Goal: Contribute content

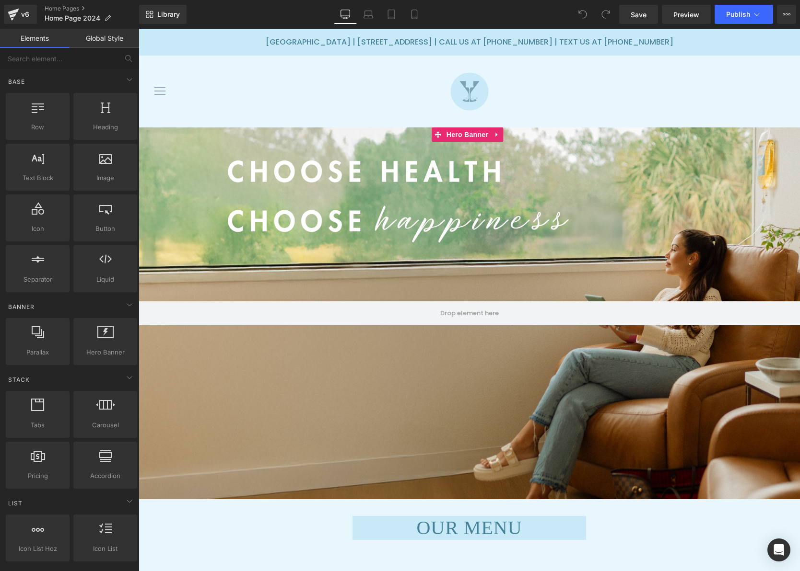
click at [458, 398] on div at bounding box center [469, 313] width 661 height 372
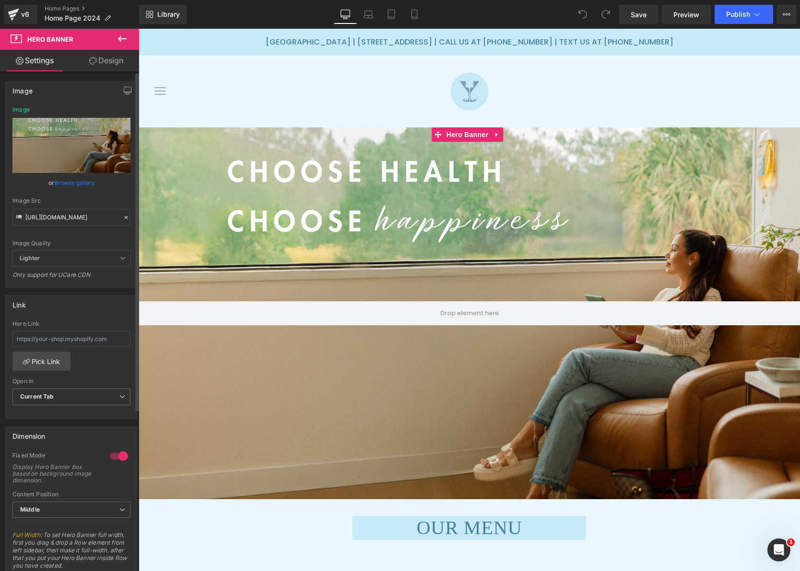
click at [70, 180] on link "Browse gallery" at bounding box center [74, 182] width 41 height 17
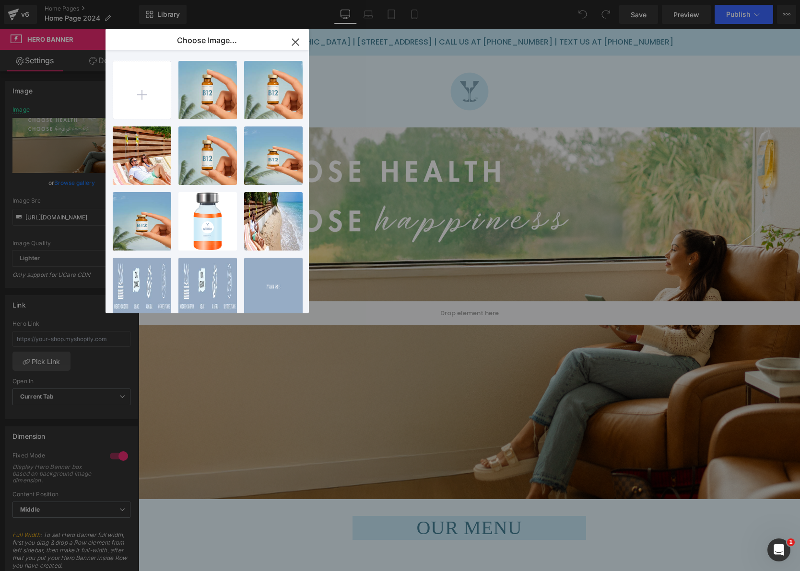
click at [293, 40] on icon "button" at bounding box center [295, 42] width 6 height 6
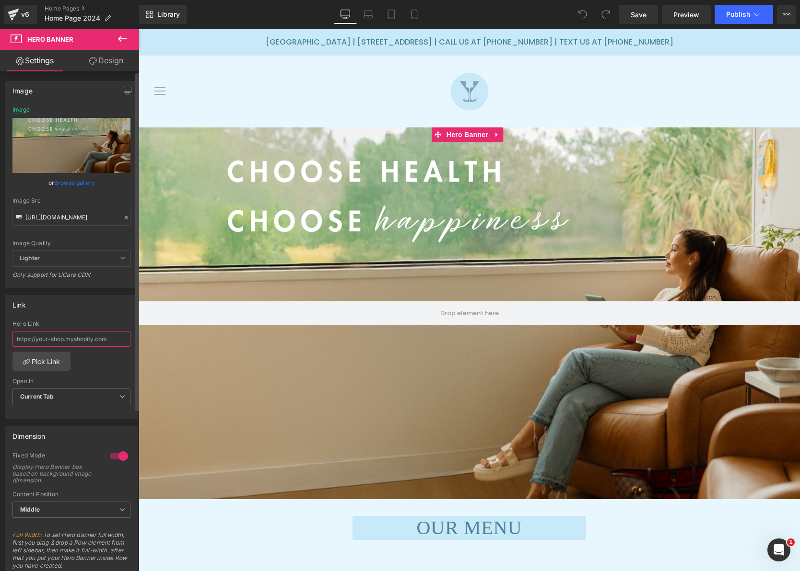
click at [72, 340] on input "text" at bounding box center [71, 339] width 118 height 16
drag, startPoint x: 123, startPoint y: 216, endPoint x: 111, endPoint y: 217, distance: 12.0
click at [123, 216] on icon at bounding box center [126, 217] width 7 height 7
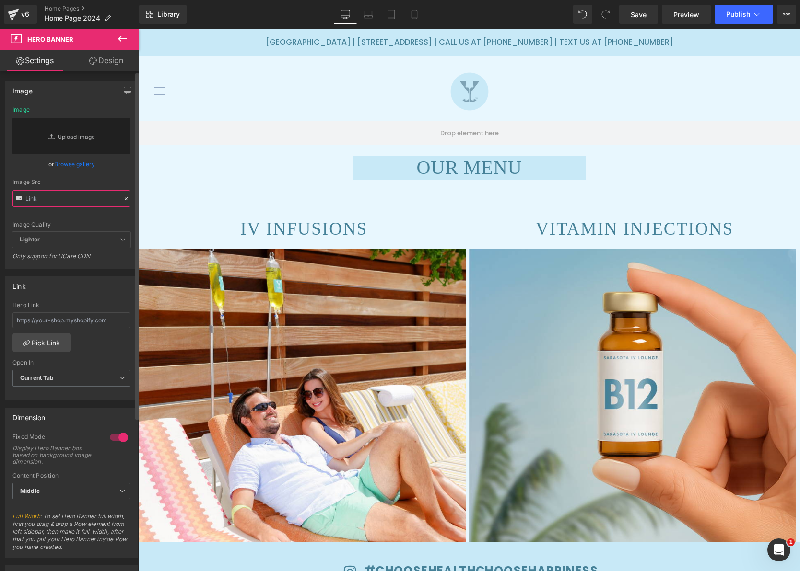
click at [65, 201] on input "text" at bounding box center [71, 198] width 118 height 17
paste input "https://cdn.shopify.com/s/files/1/0083/9047/5835/files/CHOOSE_HEALTH_CHOOSE-2_5…"
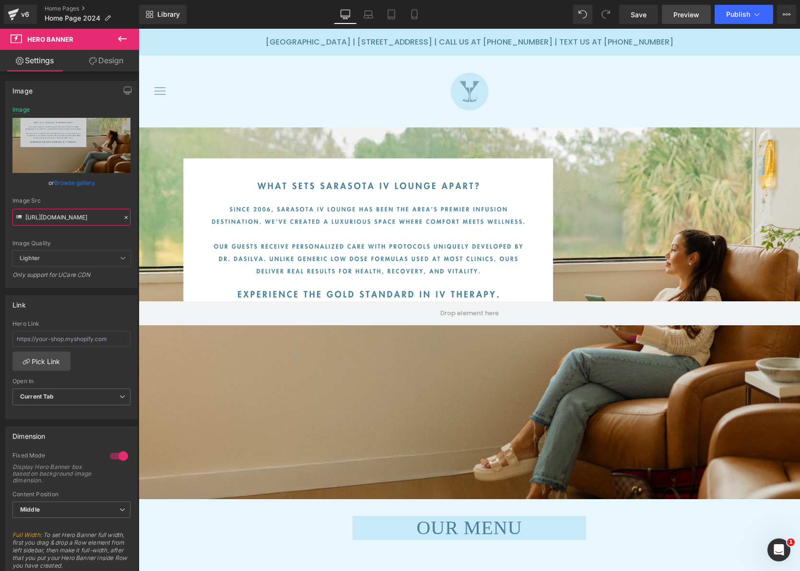
type input "https://cdn.shopify.com/s/files/1/0083/9047/5835/files/CHOOSE_HEALTH_CHOOSE-2_5…"
click at [682, 12] on span "Preview" at bounding box center [686, 15] width 26 height 10
click at [636, 10] on span "Save" at bounding box center [638, 15] width 16 height 10
click at [686, 14] on span "Preview" at bounding box center [686, 15] width 26 height 10
click at [750, 15] on button "Publish" at bounding box center [743, 14] width 58 height 19
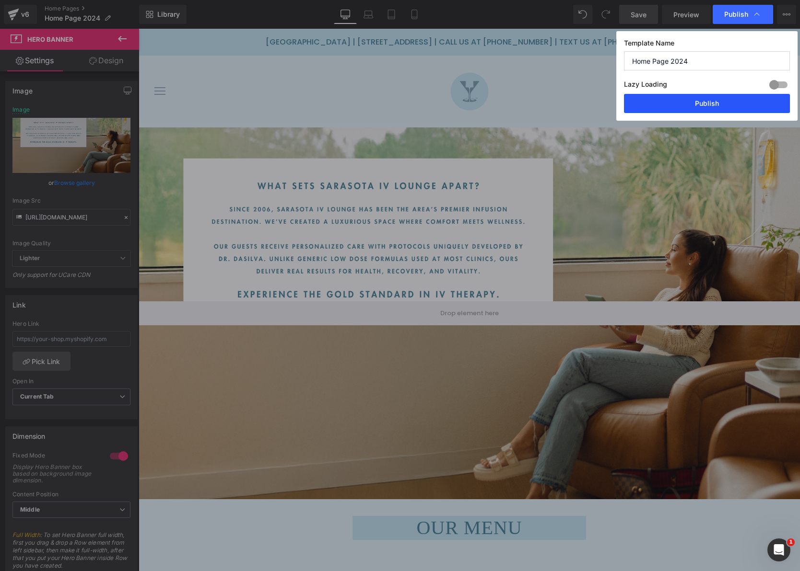
click at [696, 108] on button "Publish" at bounding box center [707, 103] width 166 height 19
